Goal: Task Accomplishment & Management: Manage account settings

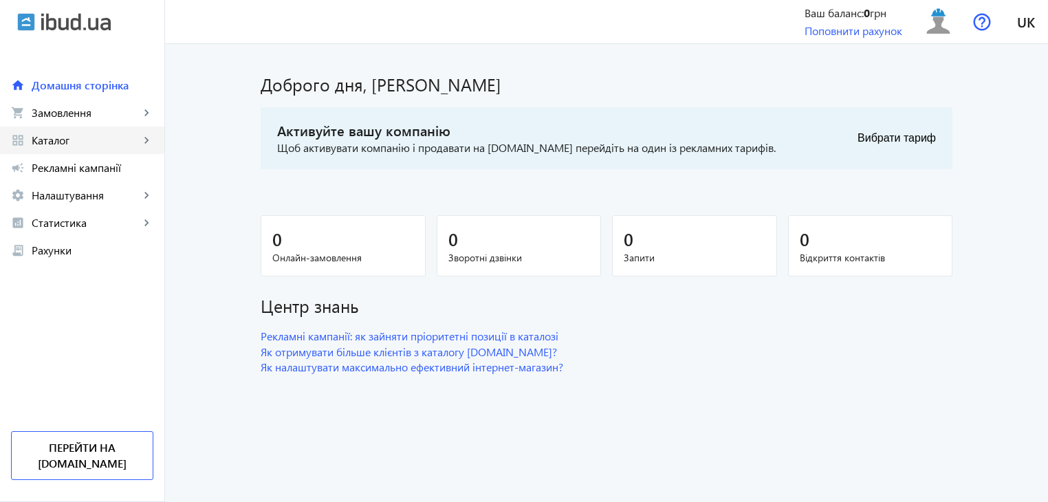
click at [142, 138] on mat-icon "keyboard_arrow_right" at bounding box center [147, 140] width 14 height 14
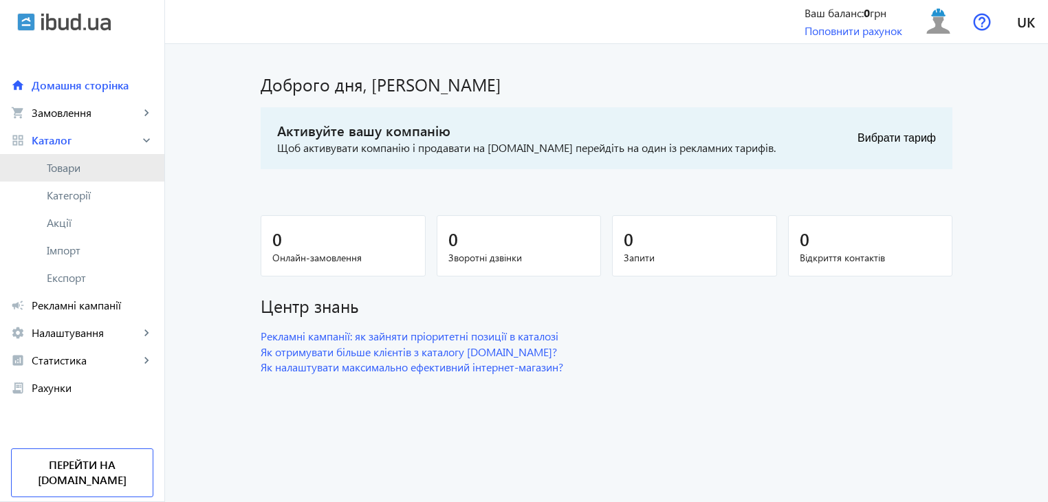
click at [78, 164] on span "Товари" at bounding box center [100, 168] width 107 height 14
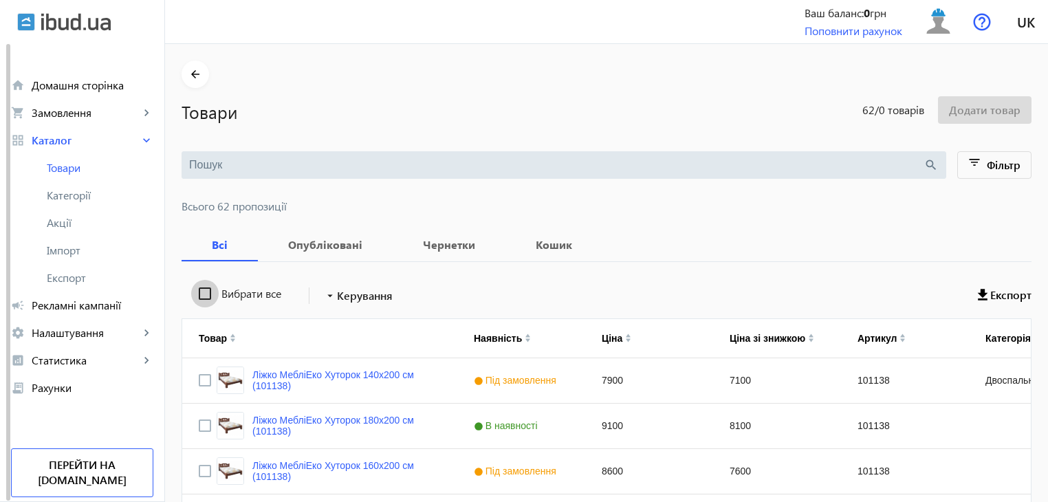
click at [198, 293] on input "Вибрати все" at bounding box center [205, 294] width 28 height 28
checkbox input "true"
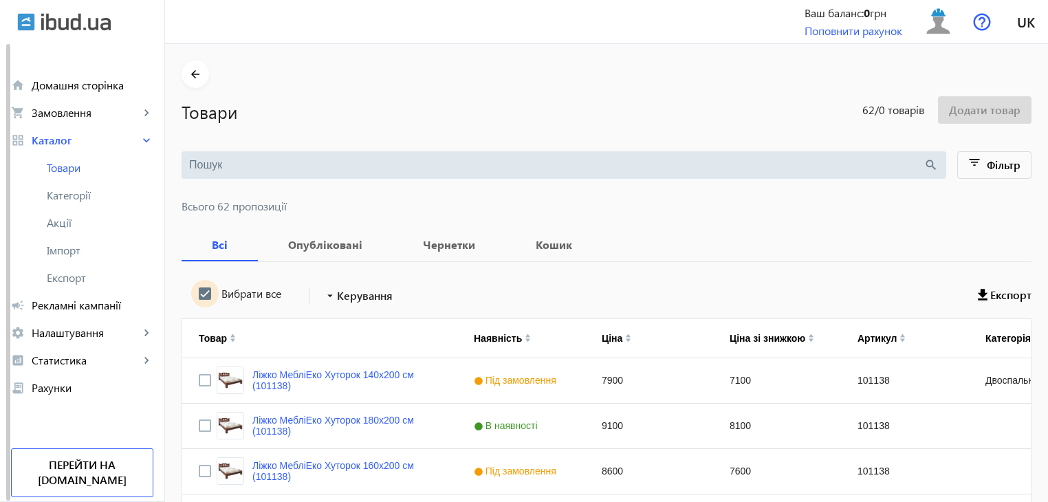
checkbox input "true"
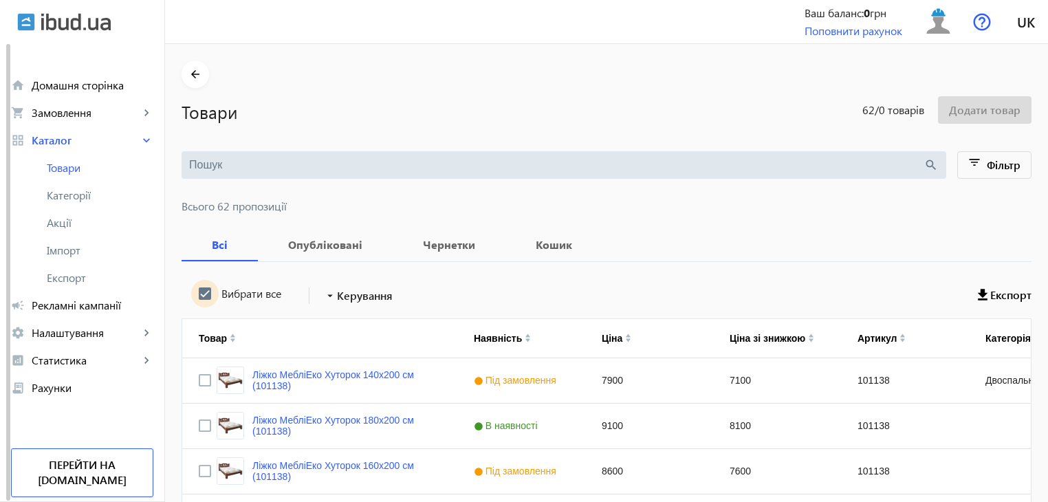
checkbox input "true"
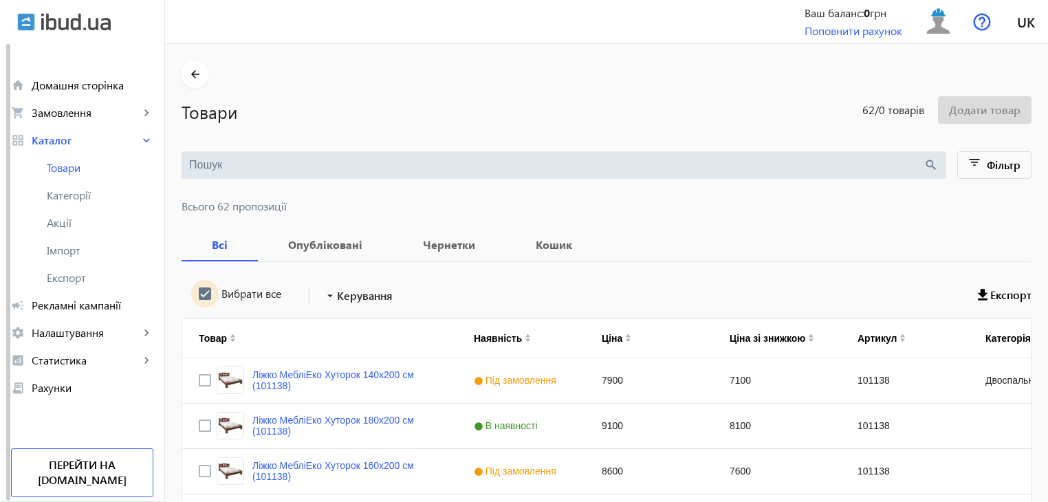
checkbox input "true"
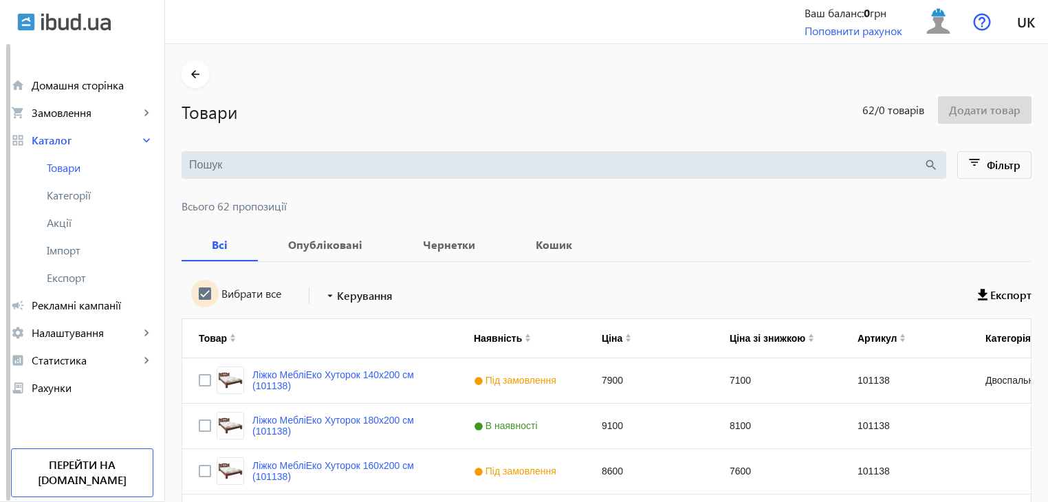
checkbox input "true"
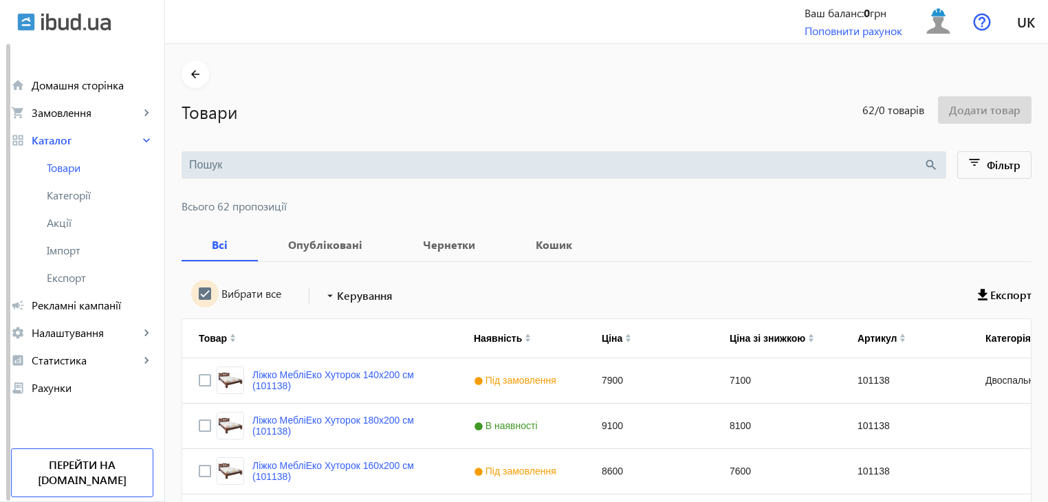
checkbox input "true"
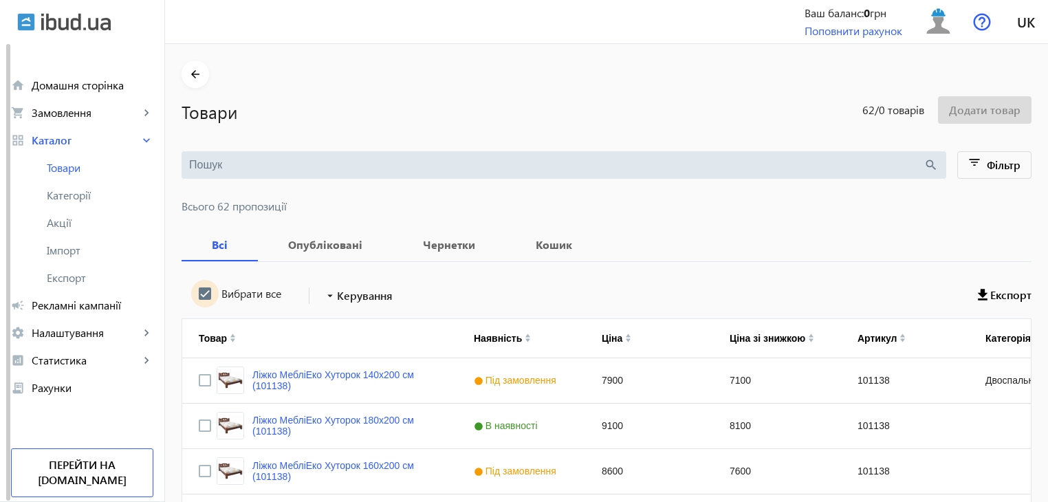
checkbox input "true"
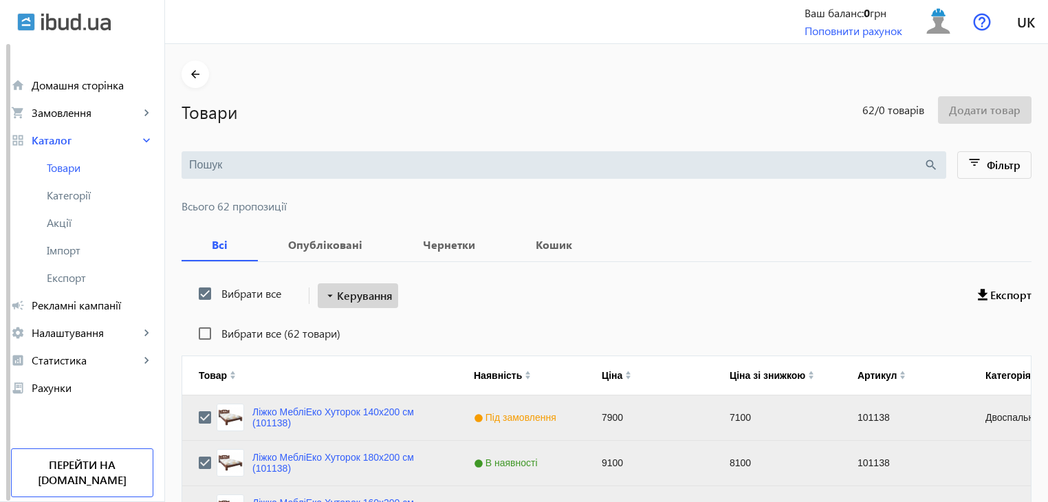
click at [366, 295] on span "Керування" at bounding box center [365, 296] width 56 height 17
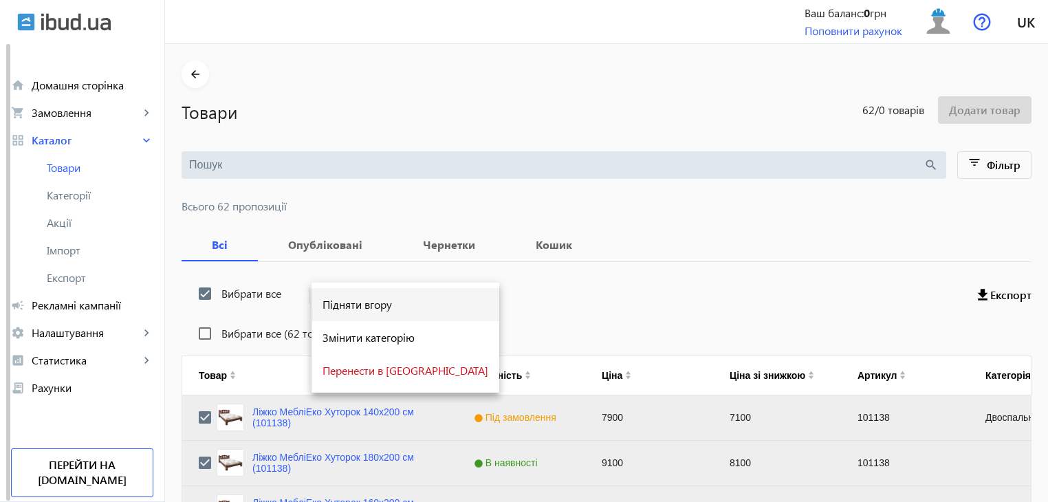
click at [361, 304] on span "Підняти вгору" at bounding box center [406, 304] width 166 height 11
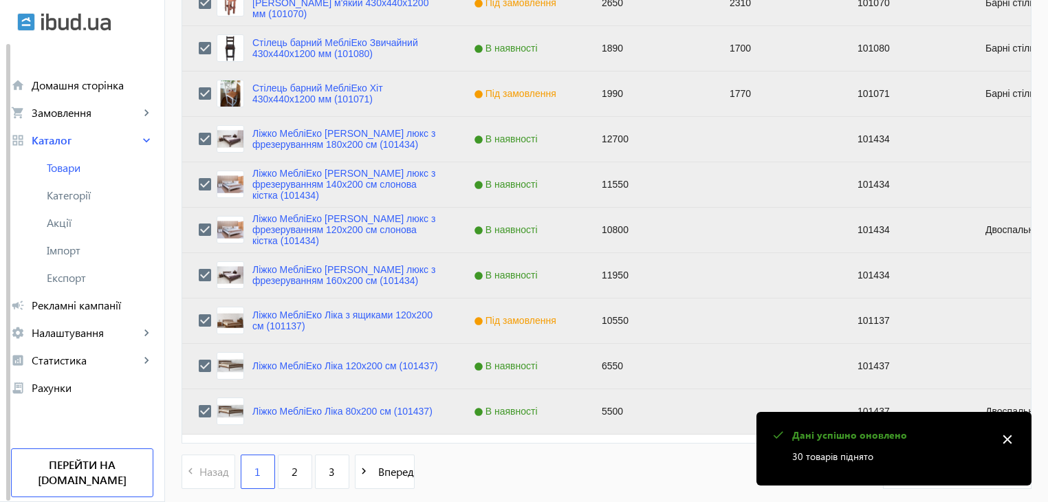
scroll to position [1387, 0]
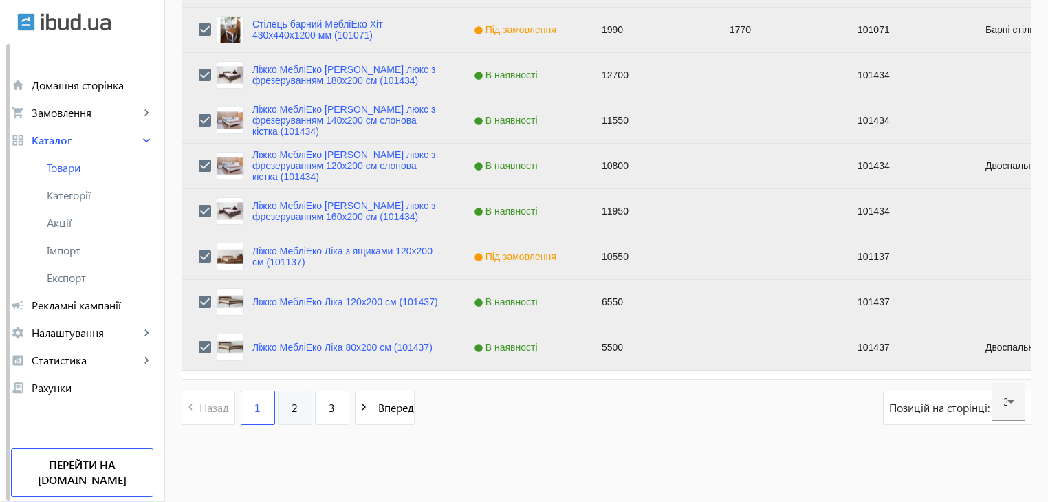
click at [292, 406] on span "2" at bounding box center [295, 407] width 6 height 15
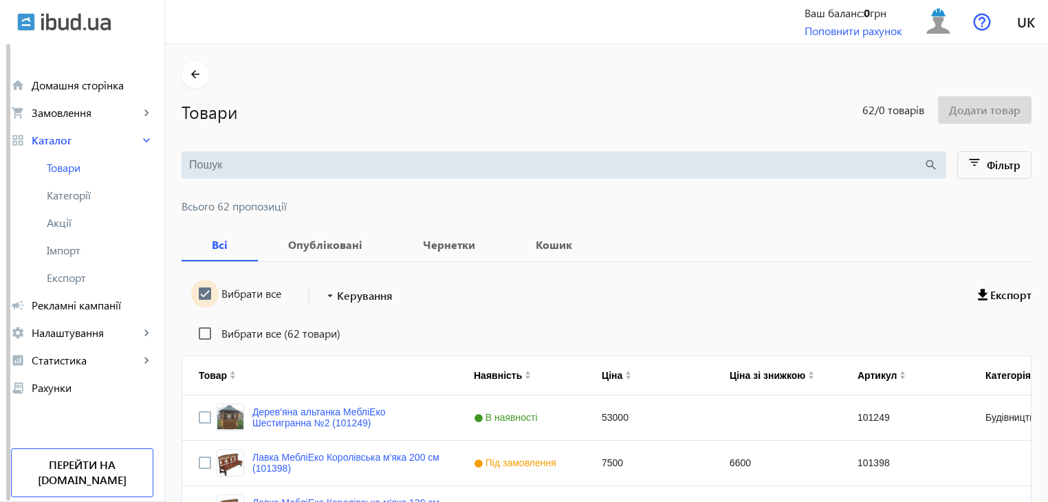
click at [198, 288] on input "Вибрати все" at bounding box center [205, 294] width 28 height 28
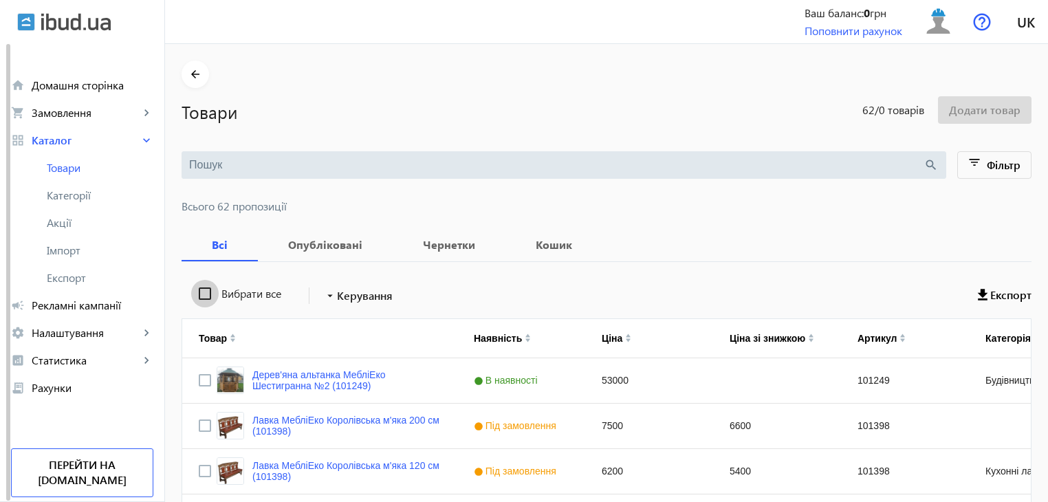
click at [198, 288] on input "Вибрати все" at bounding box center [205, 294] width 28 height 28
checkbox input "true"
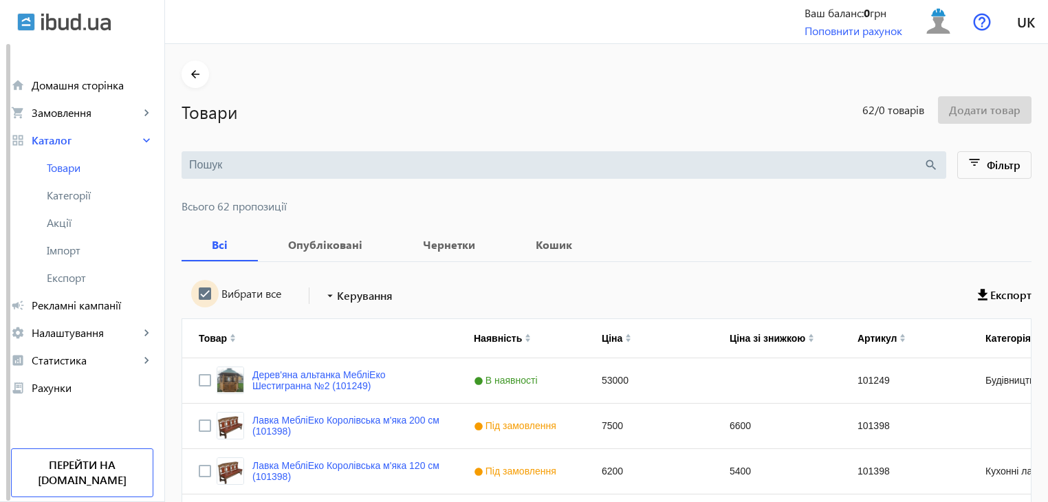
checkbox input "true"
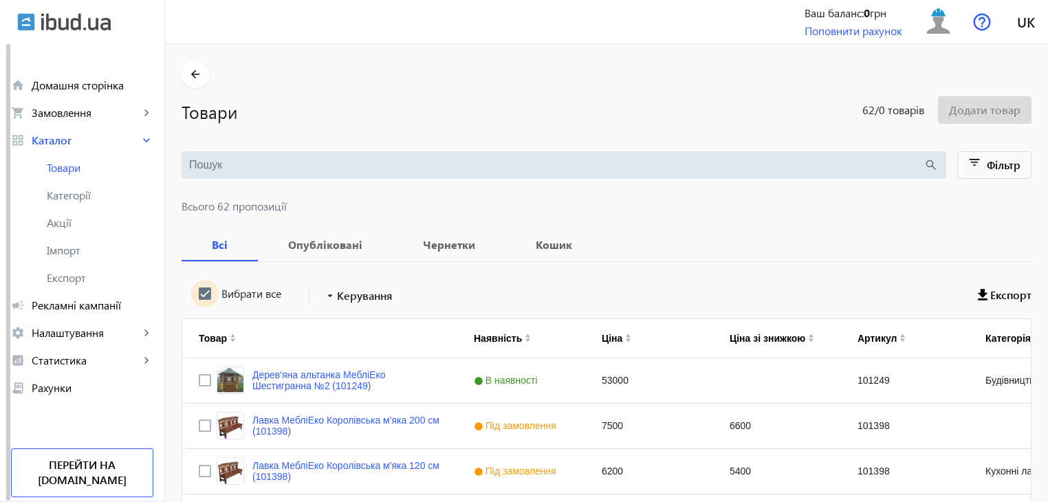
checkbox input "true"
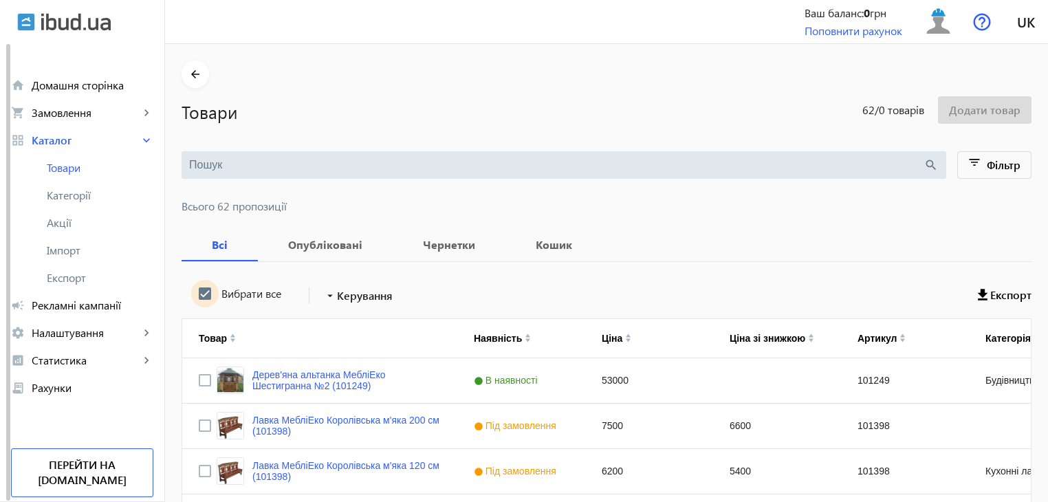
checkbox input "true"
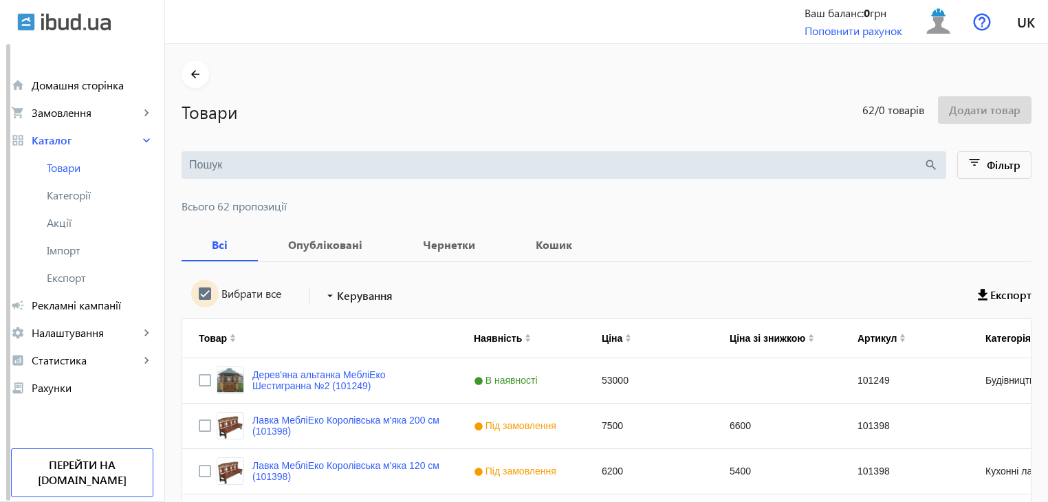
checkbox input "true"
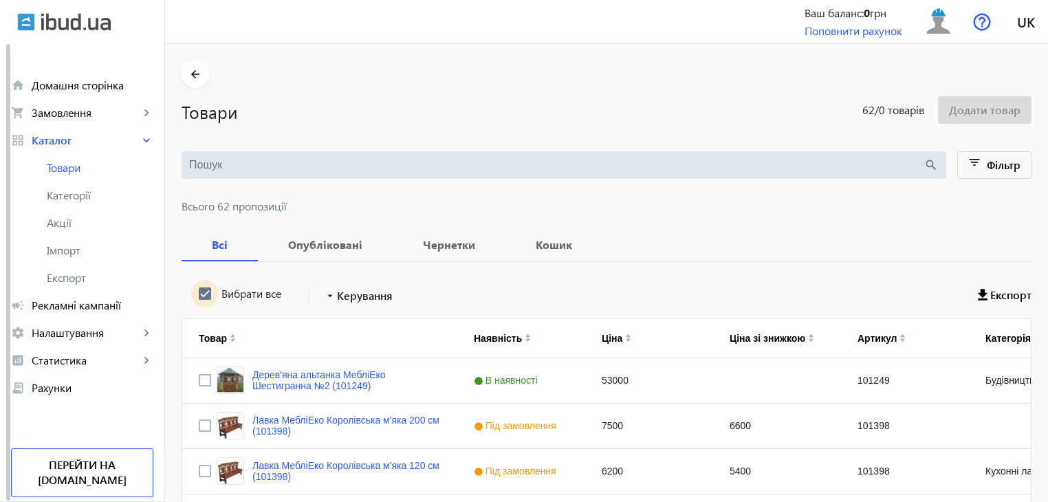
checkbox input "true"
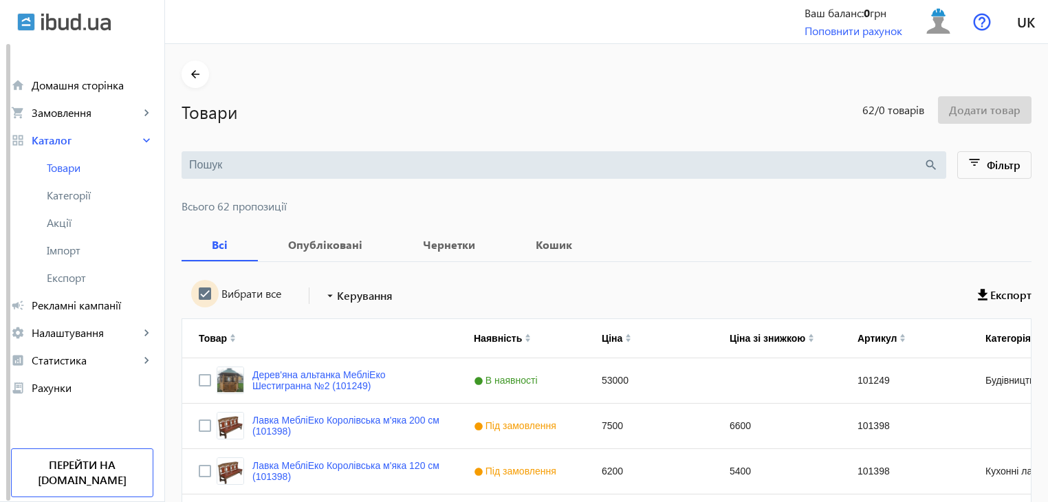
checkbox input "true"
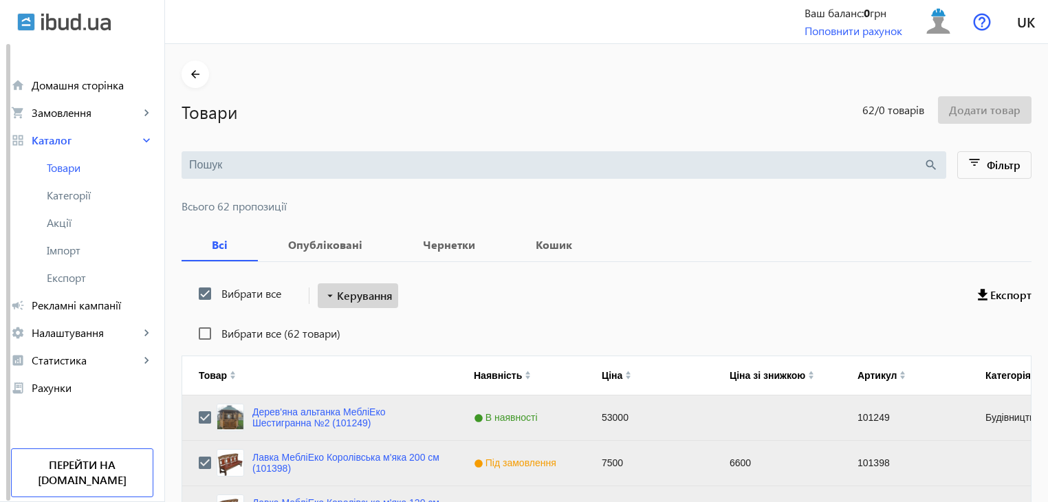
click at [363, 298] on span "Керування" at bounding box center [365, 296] width 56 height 17
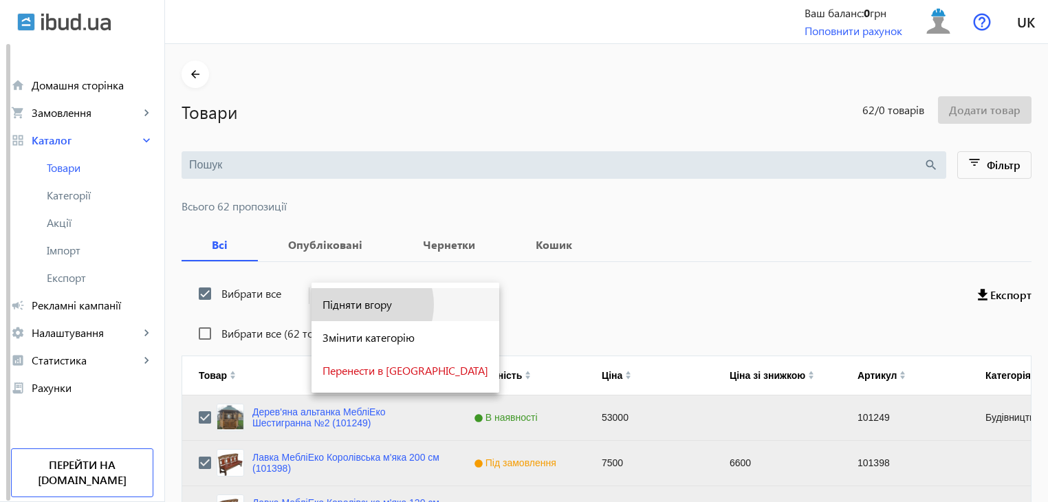
click at [361, 305] on span "Підняти вгору" at bounding box center [406, 304] width 166 height 11
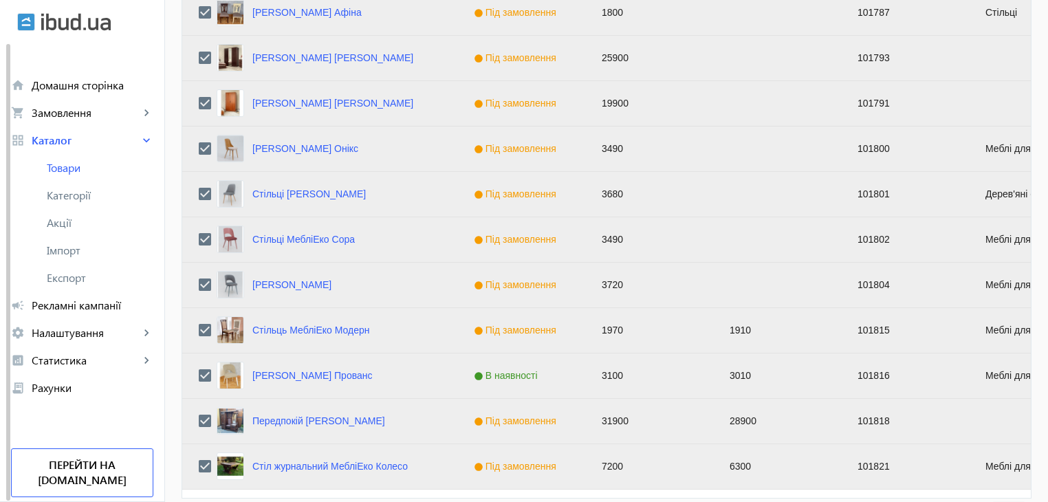
scroll to position [1387, 0]
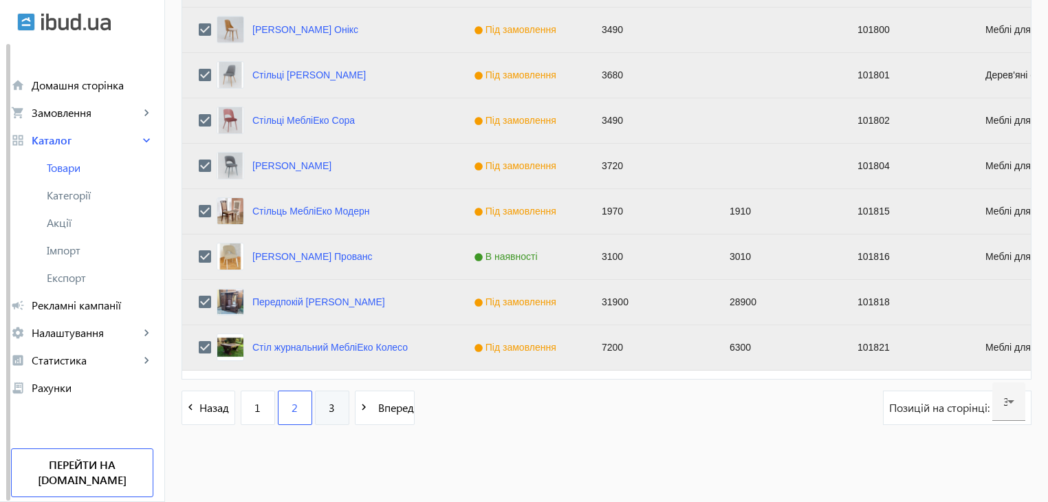
click at [321, 398] on link "3" at bounding box center [332, 408] width 34 height 34
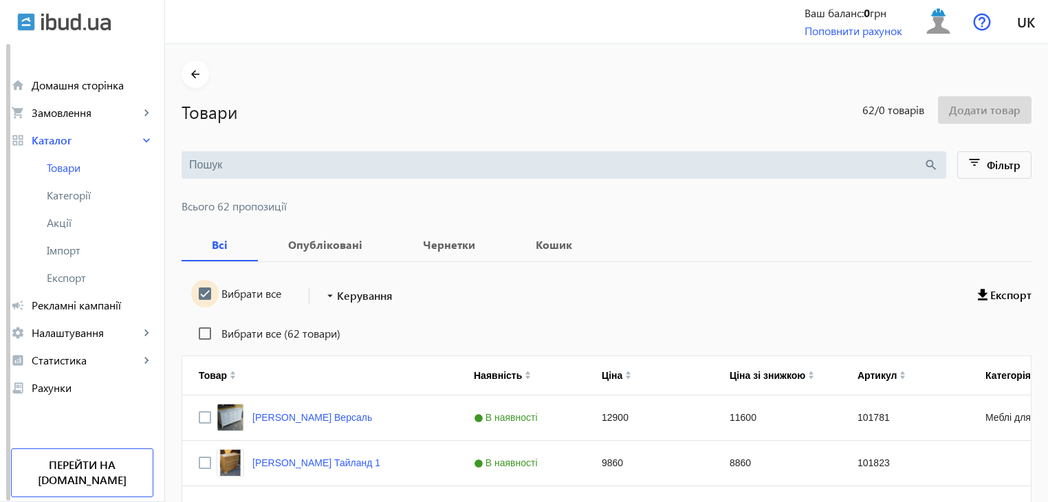
click at [196, 297] on input "Вибрати все" at bounding box center [205, 294] width 28 height 28
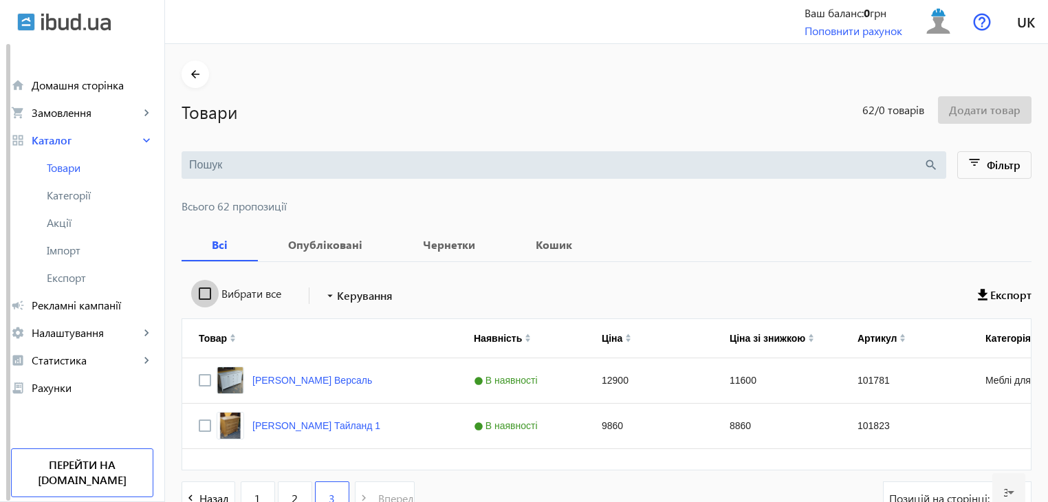
click at [196, 296] on input "Вибрати все" at bounding box center [205, 294] width 28 height 28
checkbox input "true"
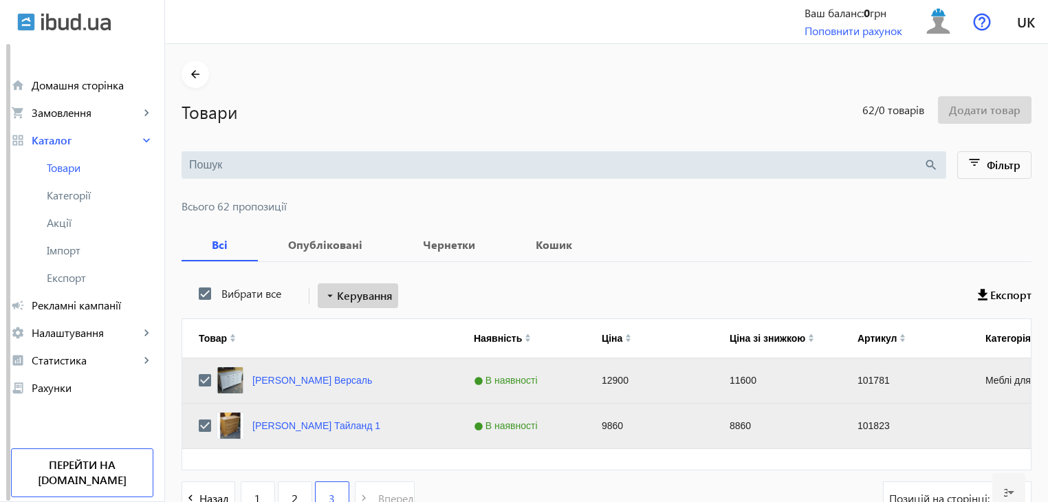
click at [355, 298] on span "Керування" at bounding box center [365, 296] width 56 height 17
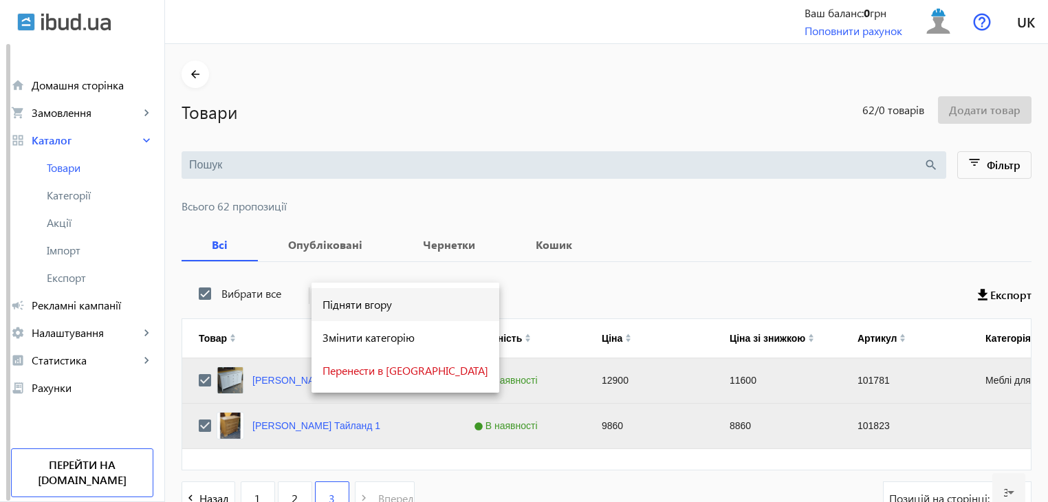
click at [352, 308] on span "Підняти вгору" at bounding box center [406, 304] width 166 height 11
